Goal: Task Accomplishment & Management: Manage account settings

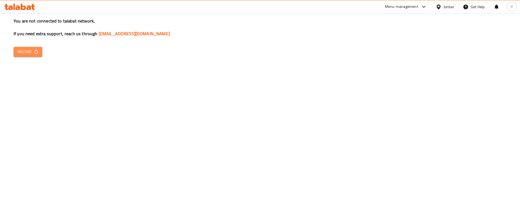
click at [22, 50] on span "Reload" at bounding box center [28, 51] width 20 height 7
click at [27, 53] on span "Reload" at bounding box center [28, 51] width 20 height 7
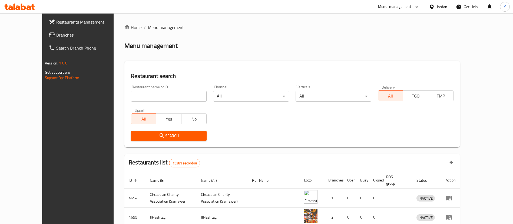
drag, startPoint x: 39, startPoint y: 37, endPoint x: 53, endPoint y: 45, distance: 16.1
click at [56, 37] on span "Branches" at bounding box center [89, 35] width 67 height 6
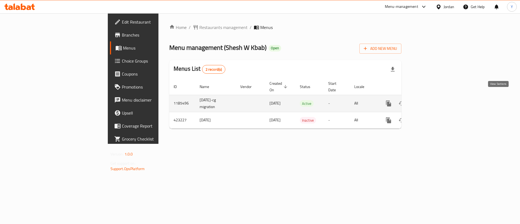
click at [431, 100] on icon "enhanced table" at bounding box center [427, 103] width 6 height 6
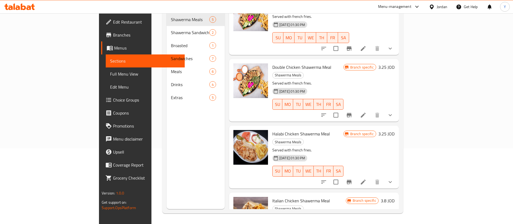
scroll to position [76, 0]
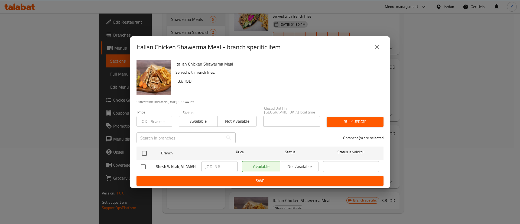
click at [143, 167] on input "checkbox" at bounding box center [142, 166] width 11 height 11
checkbox input "true"
drag, startPoint x: 224, startPoint y: 165, endPoint x: 167, endPoint y: 165, distance: 57.1
click at [167, 165] on div "Shesh W Kbab, Al JAMAH JOD 3.6 ​ Available Not available ​" at bounding box center [260, 167] width 243 height 16
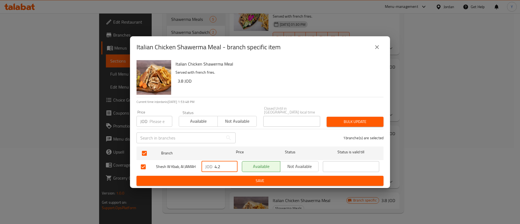
type input "4.2"
click at [230, 177] on span "Save" at bounding box center [260, 180] width 238 height 7
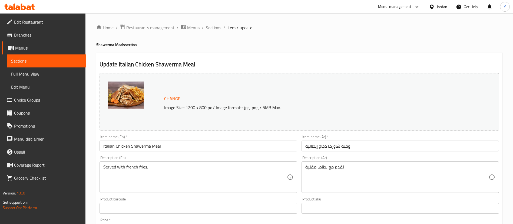
scroll to position [175, 0]
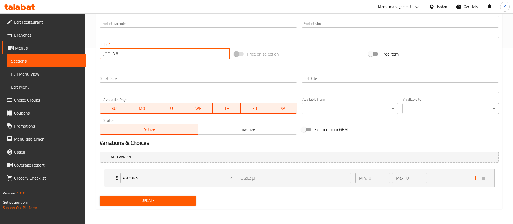
drag, startPoint x: 129, startPoint y: 56, endPoint x: 47, endPoint y: 50, distance: 81.4
click at [47, 51] on div "Edit Restaurant Branches Menus Sections Full Menu View Edit Menu Choice Groups …" at bounding box center [256, 31] width 513 height 386
type input "4.2"
click at [144, 196] on button "Update" at bounding box center [148, 200] width 97 height 10
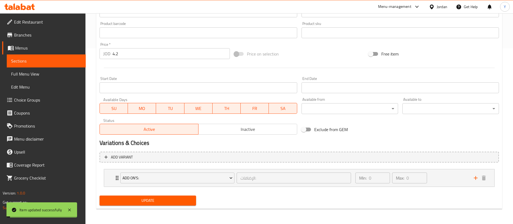
drag, startPoint x: 149, startPoint y: 197, endPoint x: 154, endPoint y: 196, distance: 5.8
click at [149, 197] on span "Update" at bounding box center [148, 200] width 88 height 7
click at [65, 63] on span "Sections" at bounding box center [46, 61] width 70 height 6
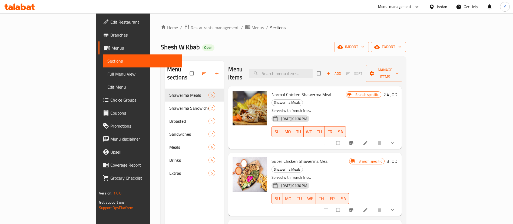
click at [410, 11] on div "Menu-management" at bounding box center [399, 6] width 51 height 13
click at [407, 6] on div "Menu-management" at bounding box center [394, 7] width 33 height 6
click at [373, 59] on div "Restaurant-Management" at bounding box center [365, 60] width 42 height 6
